Goal: Task Accomplishment & Management: Manage account settings

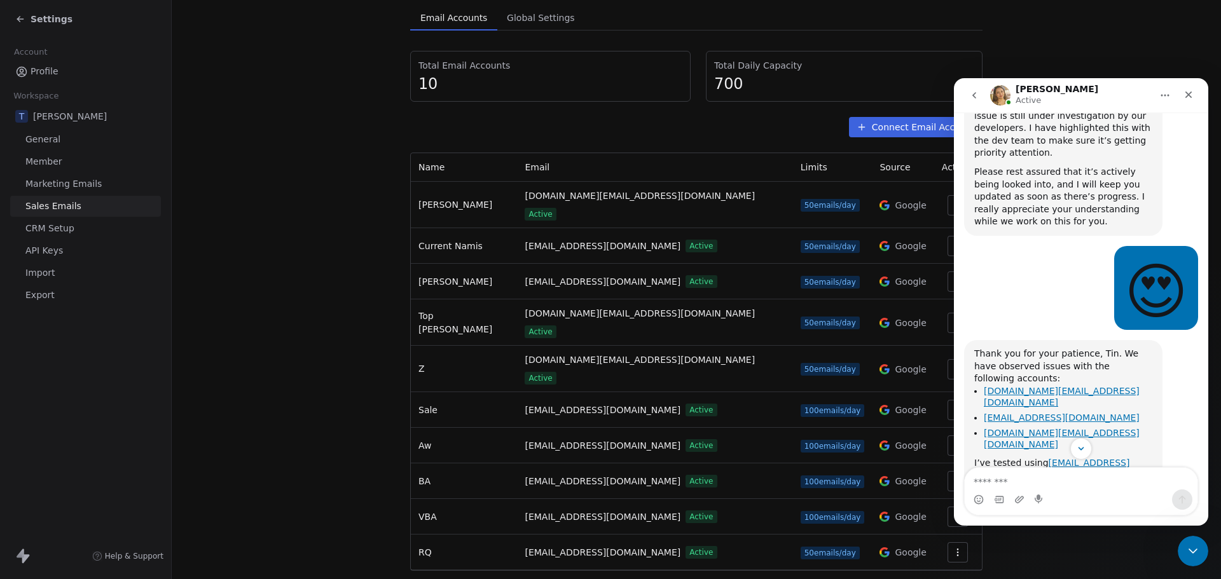
scroll to position [3605, 0]
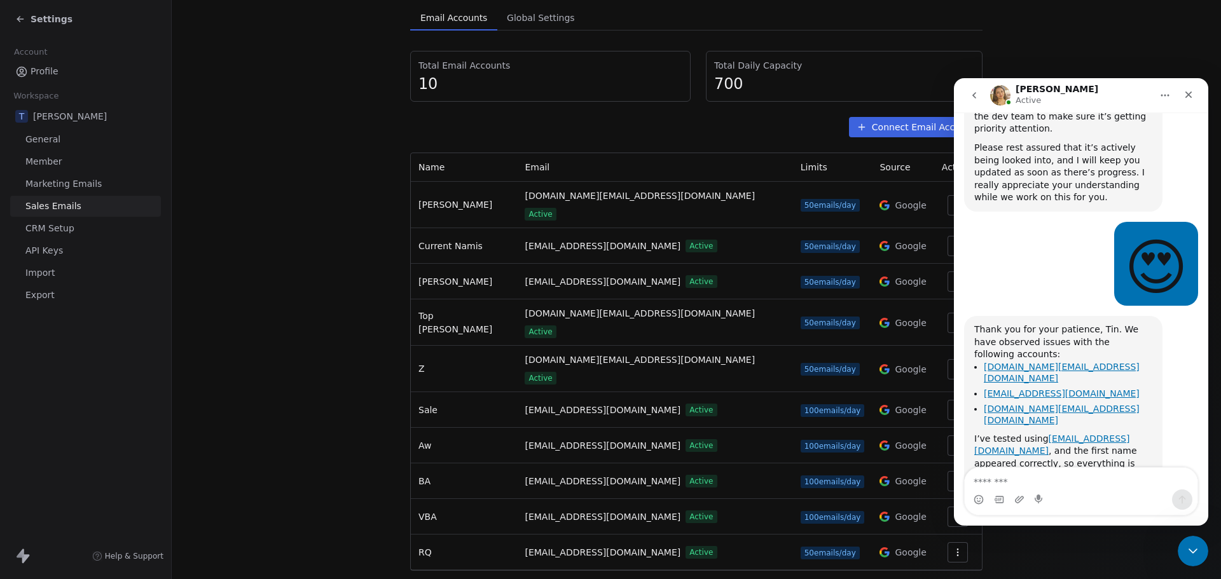
click at [1083, 520] on img "Harinder says…" at bounding box center [1059, 576] width 170 height 112
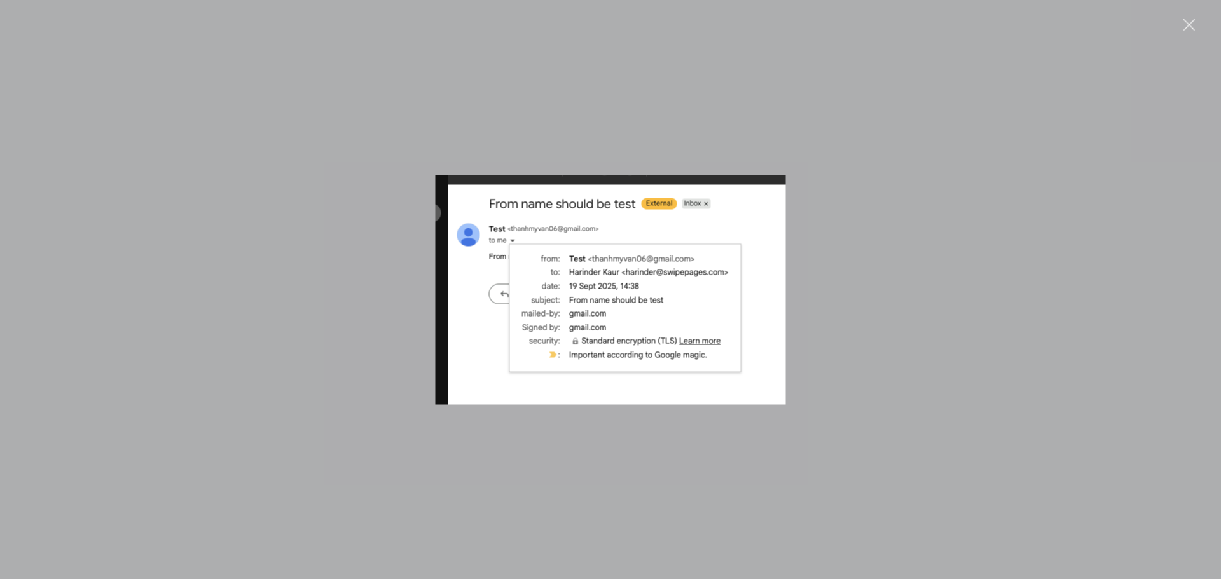
scroll to position [0, 0]
click at [1045, 443] on div "Intercom messenger" at bounding box center [610, 289] width 1221 height 579
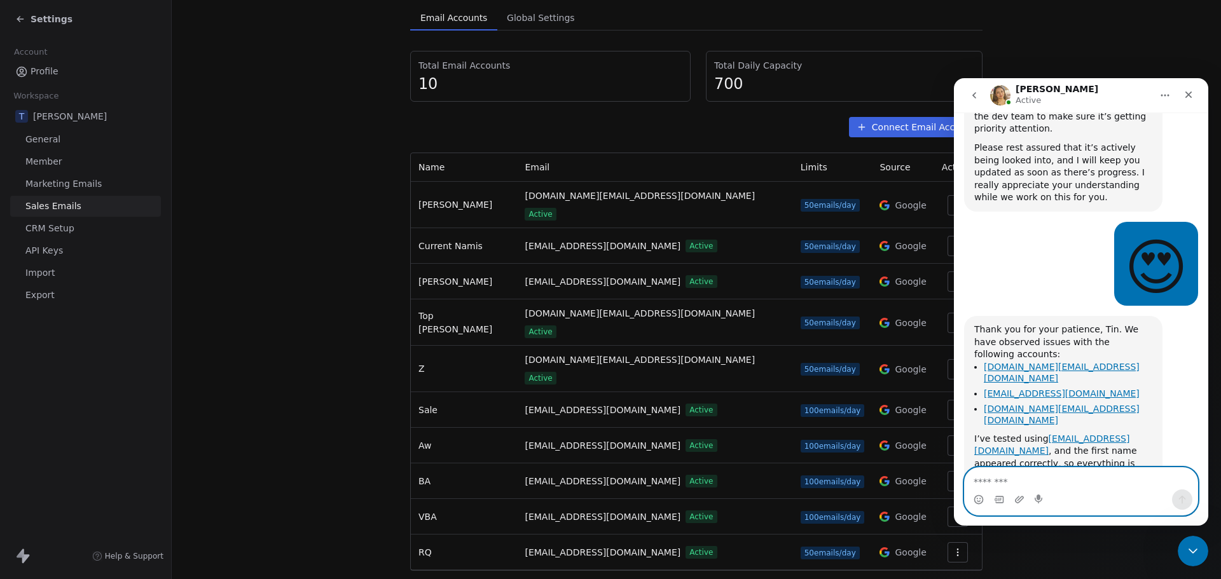
click at [1037, 481] on textarea "Message…" at bounding box center [1081, 479] width 233 height 22
type textarea "**********"
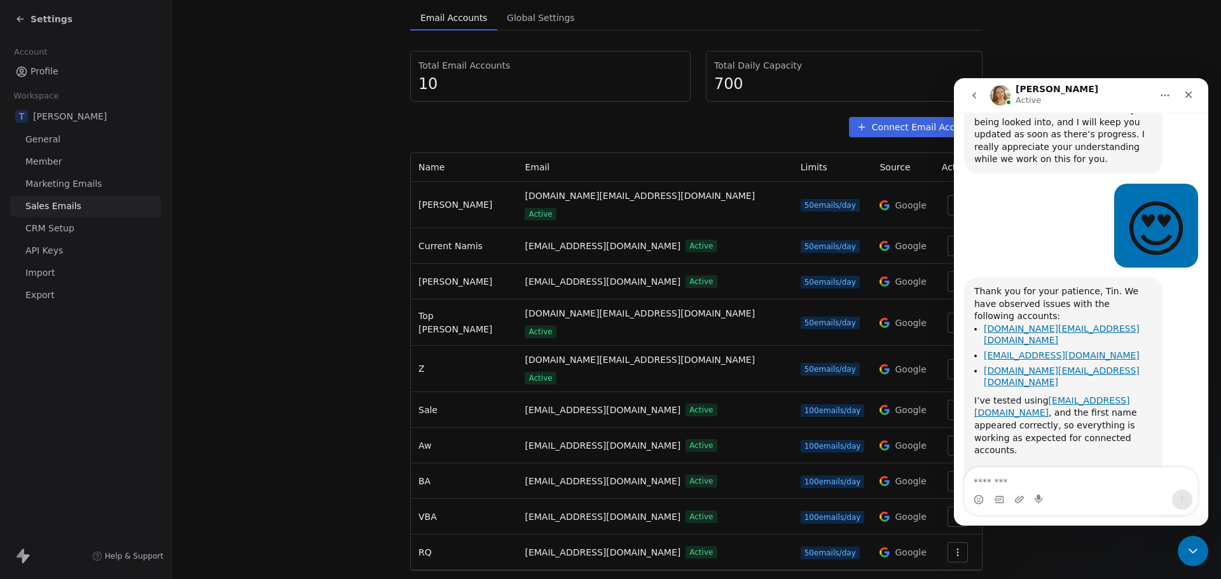
click at [55, 208] on span "Sales Emails" at bounding box center [53, 206] width 56 height 13
click at [309, 425] on section "Sales Emails Manage email accounts and its settings Email Accounts Email Accoun…" at bounding box center [696, 257] width 1049 height 710
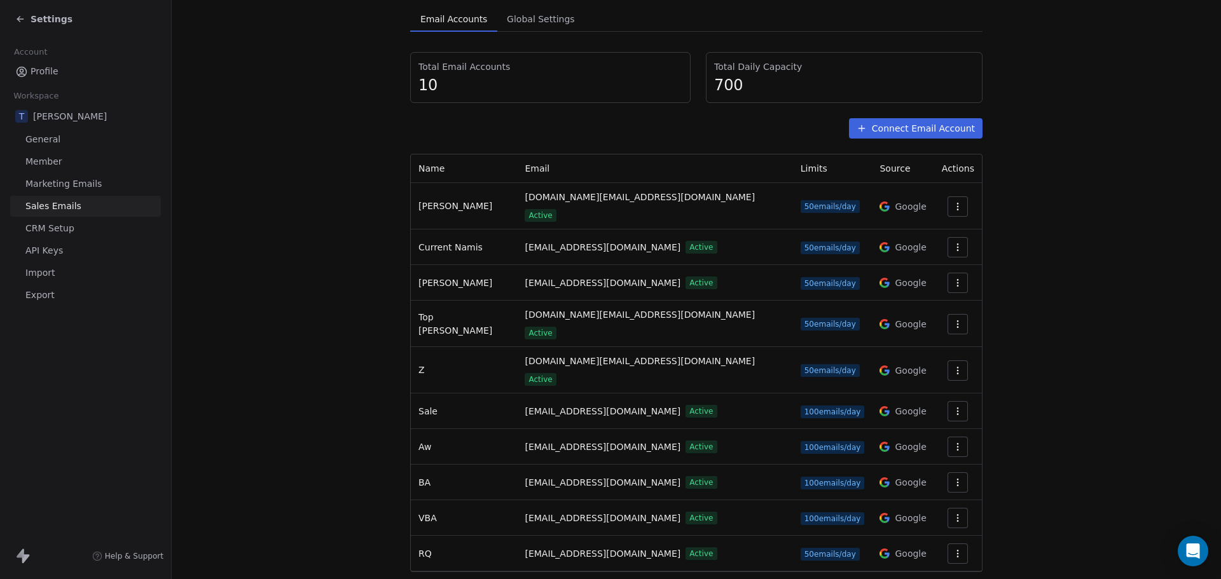
scroll to position [98, 0]
click at [953, 512] on icon "button" at bounding box center [958, 517] width 10 height 10
click at [921, 514] on span "Settings" at bounding box center [931, 513] width 36 height 13
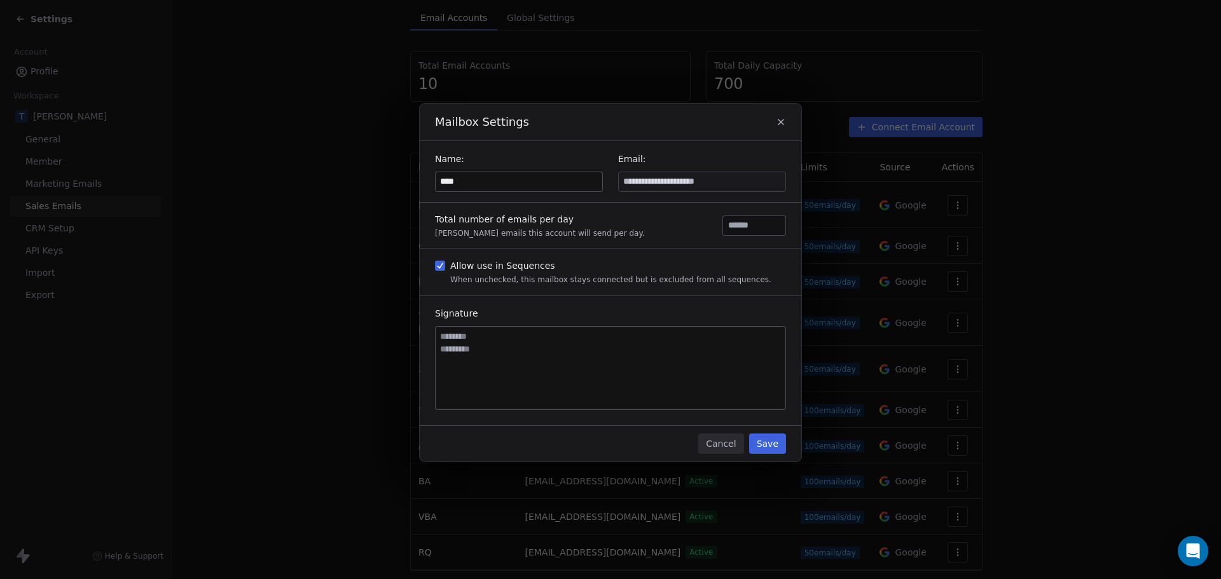
click at [506, 184] on input "****" at bounding box center [519, 181] width 167 height 19
click at [543, 183] on input "****" at bounding box center [519, 181] width 167 height 19
click at [781, 127] on icon "button" at bounding box center [781, 122] width 10 height 10
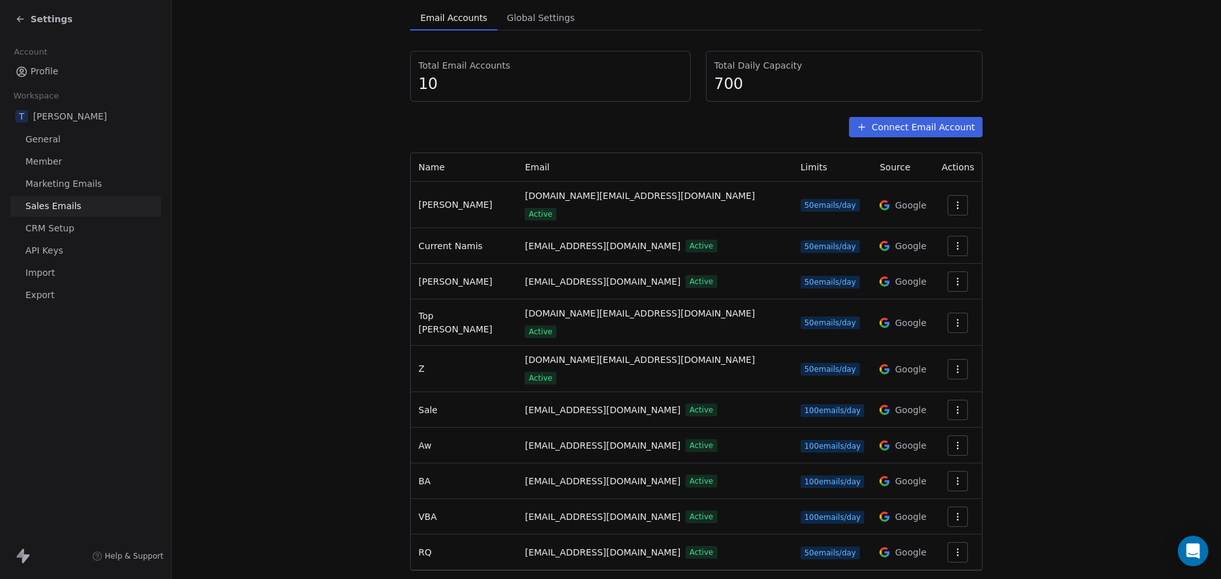
click at [948, 471] on button "button" at bounding box center [958, 481] width 20 height 20
click at [923, 474] on span "Settings" at bounding box center [931, 477] width 36 height 13
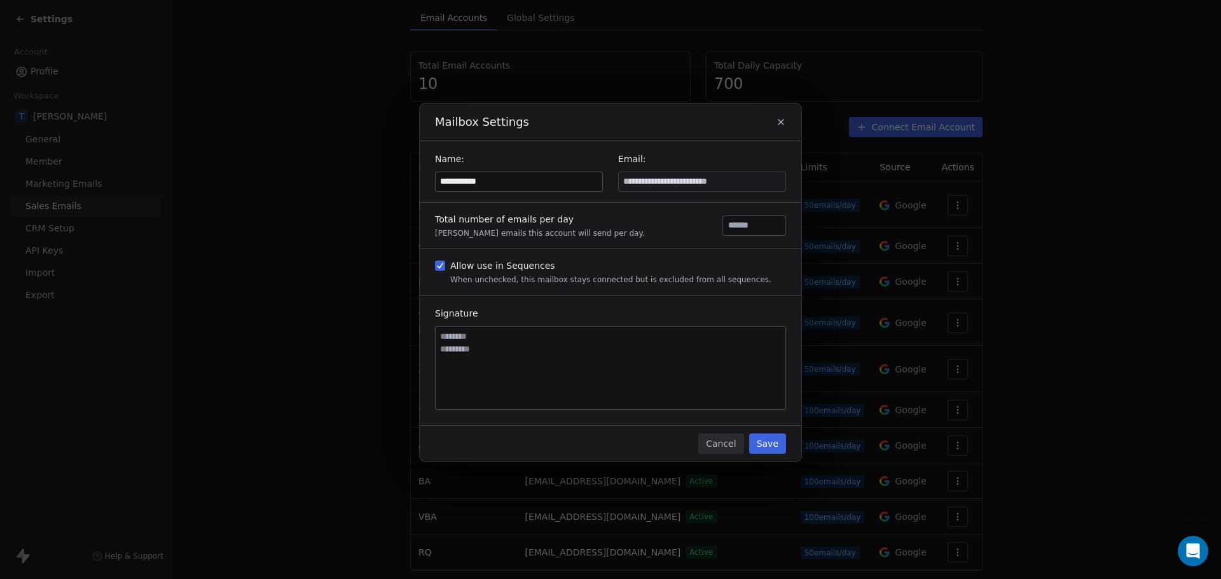
click at [784, 123] on icon "button" at bounding box center [781, 122] width 10 height 10
